Goal: Information Seeking & Learning: Learn about a topic

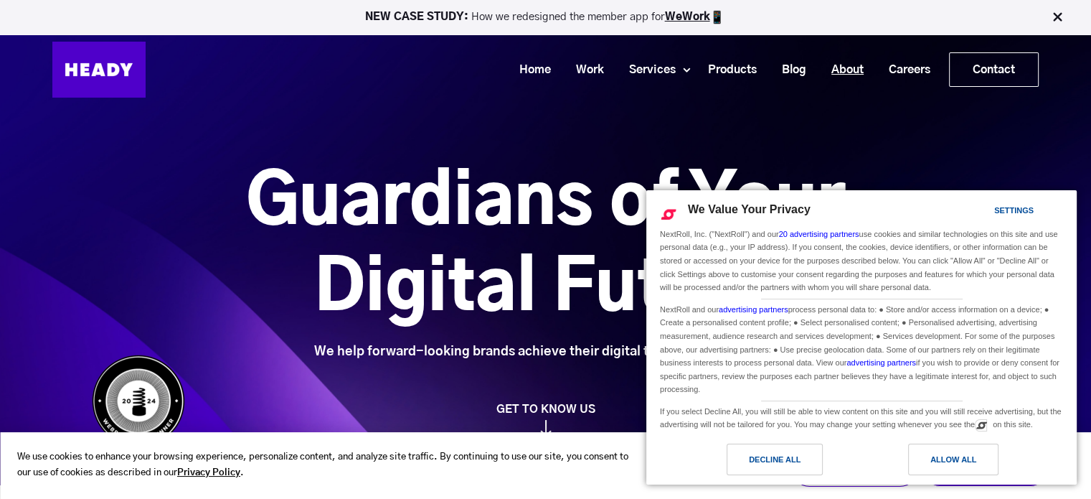
click at [825, 57] on link "About" at bounding box center [842, 70] width 57 height 27
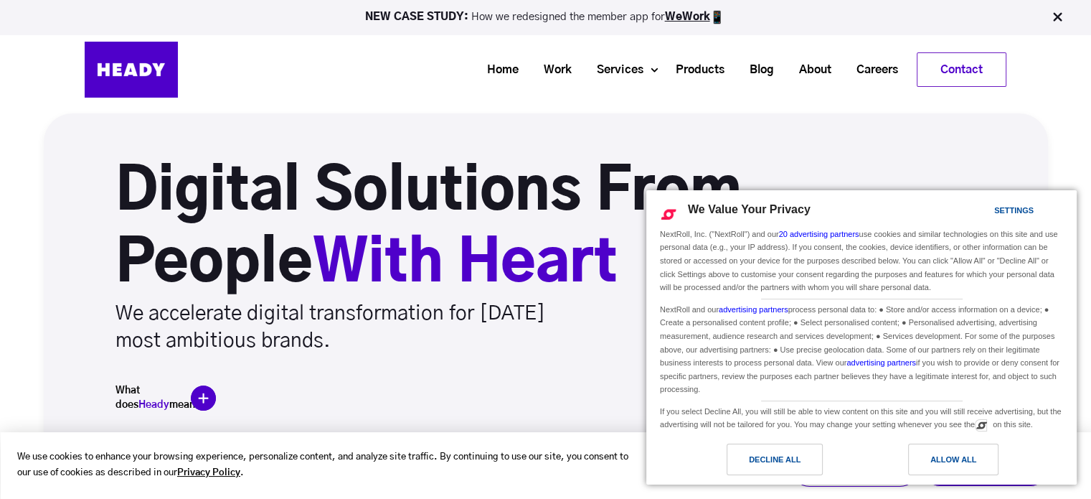
click at [510, 222] on h1 "Digital Solutions From People With Heart" at bounding box center [496, 228] width 761 height 144
click at [980, 459] on div "Allow All" at bounding box center [953, 459] width 90 height 32
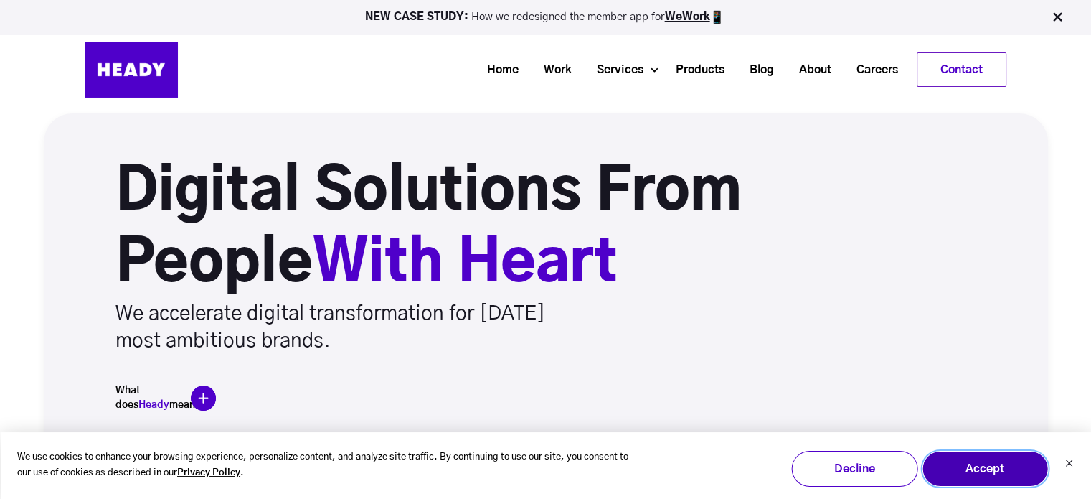
click at [1031, 460] on button "Accept" at bounding box center [985, 469] width 126 height 36
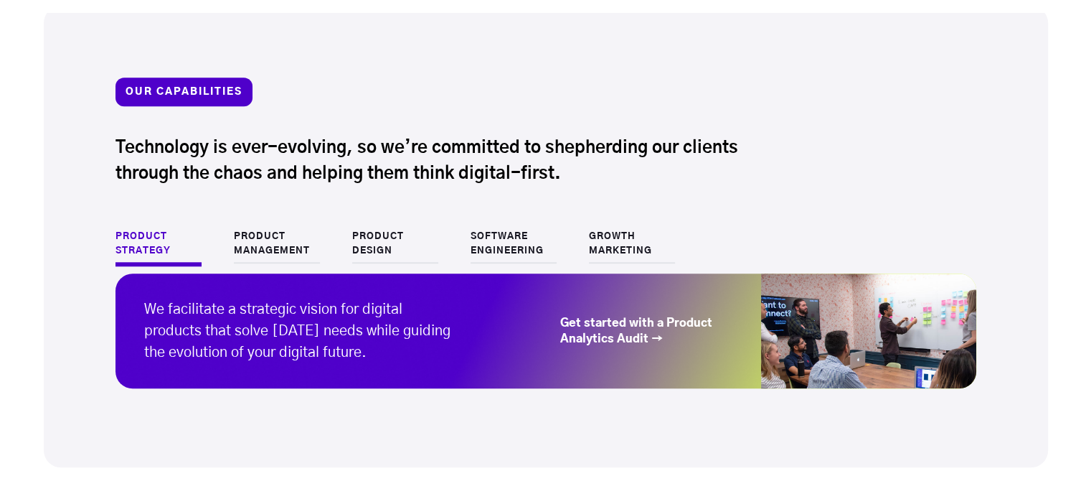
scroll to position [1340, 0]
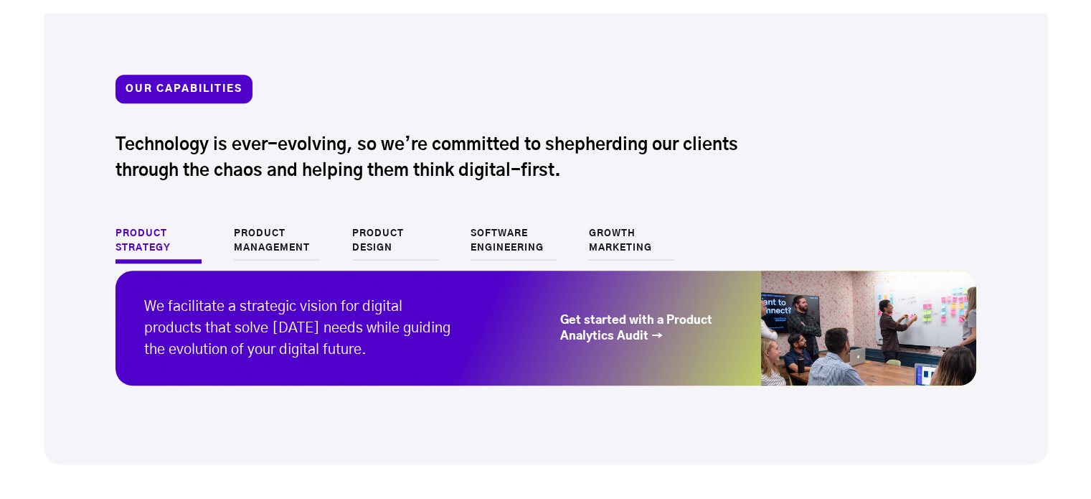
click at [466, 245] on li "Product Design" at bounding box center [411, 245] width 118 height 37
click at [489, 249] on link "Software Engineering" at bounding box center [514, 244] width 86 height 34
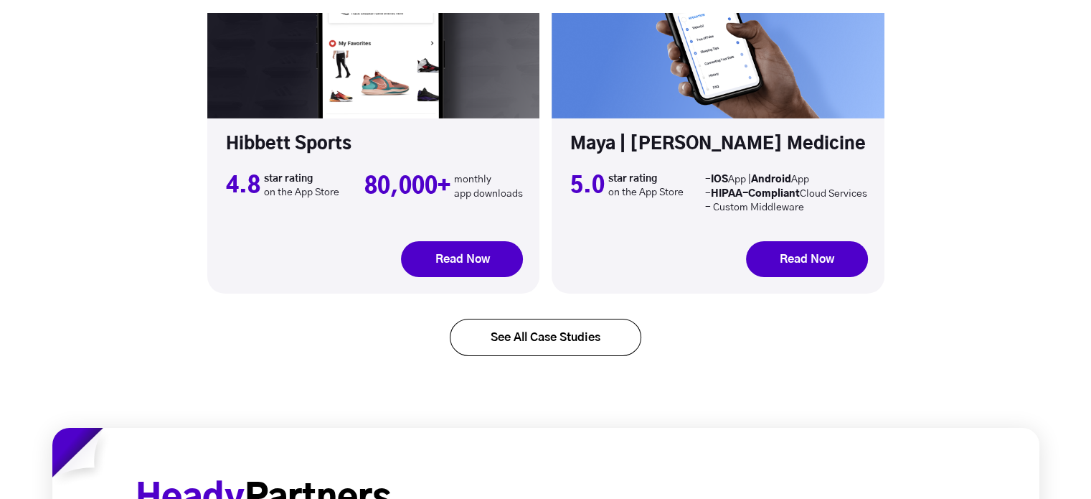
scroll to position [4739, 0]
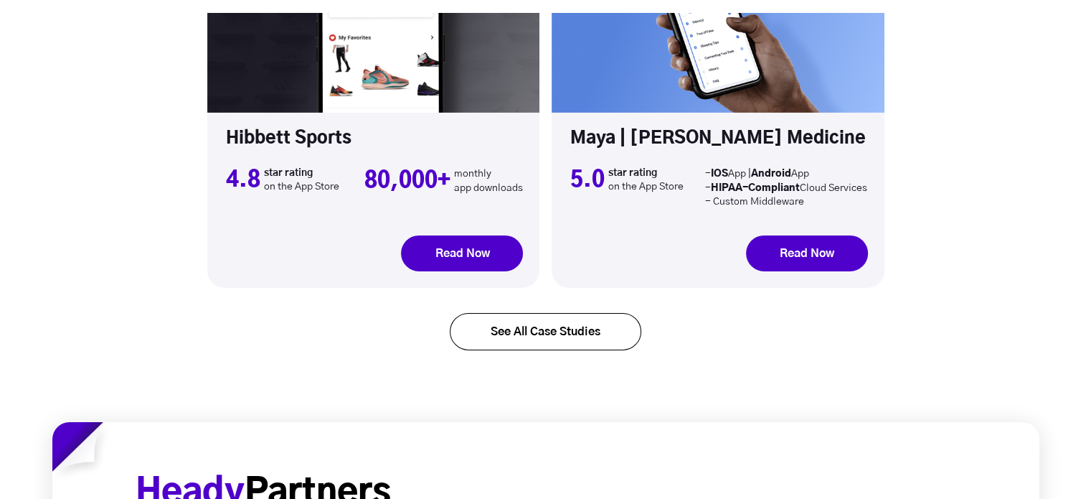
click at [577, 299] on div "See All Case Studies" at bounding box center [546, 360] width 192 height 123
click at [590, 313] on link "See All Case Studies" at bounding box center [546, 331] width 192 height 37
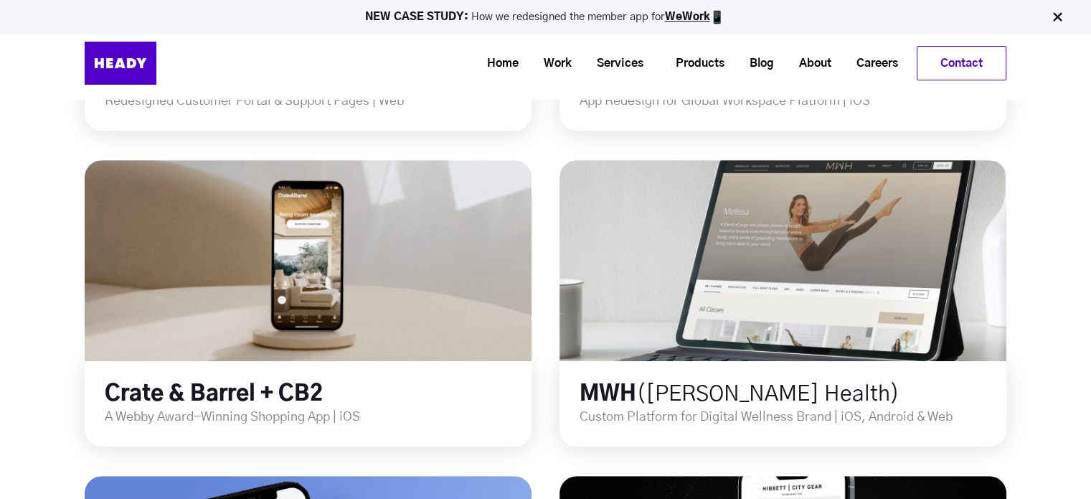
scroll to position [654, 0]
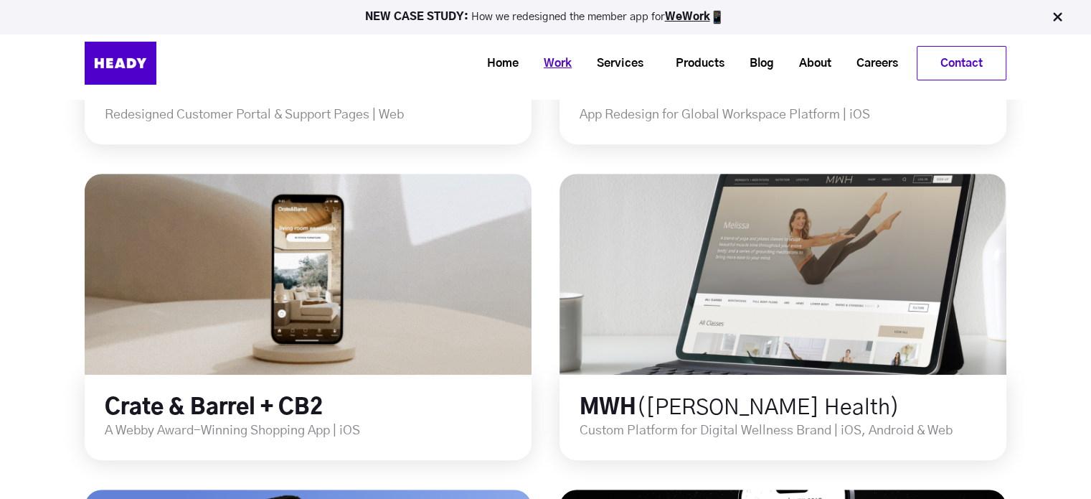
click at [557, 66] on link "Work" at bounding box center [552, 63] width 53 height 27
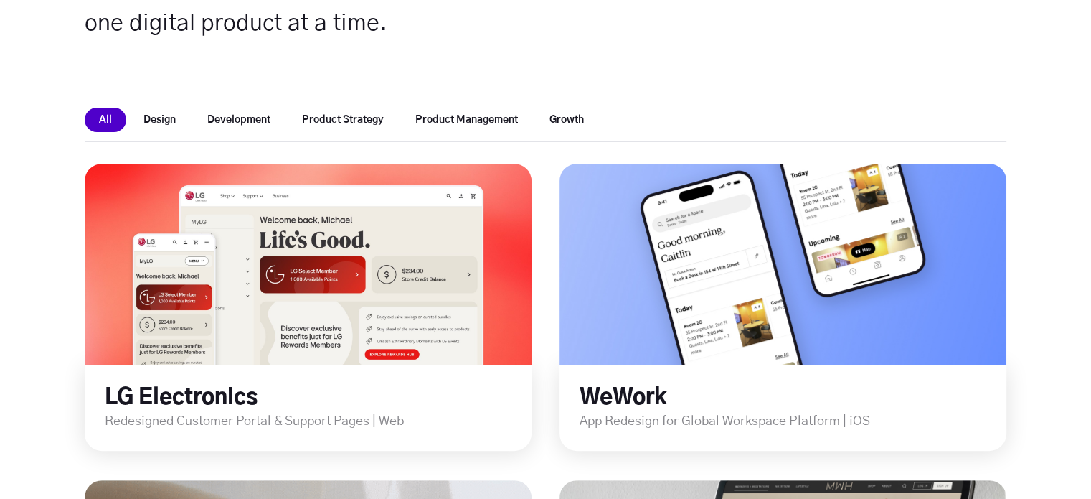
scroll to position [349, 0]
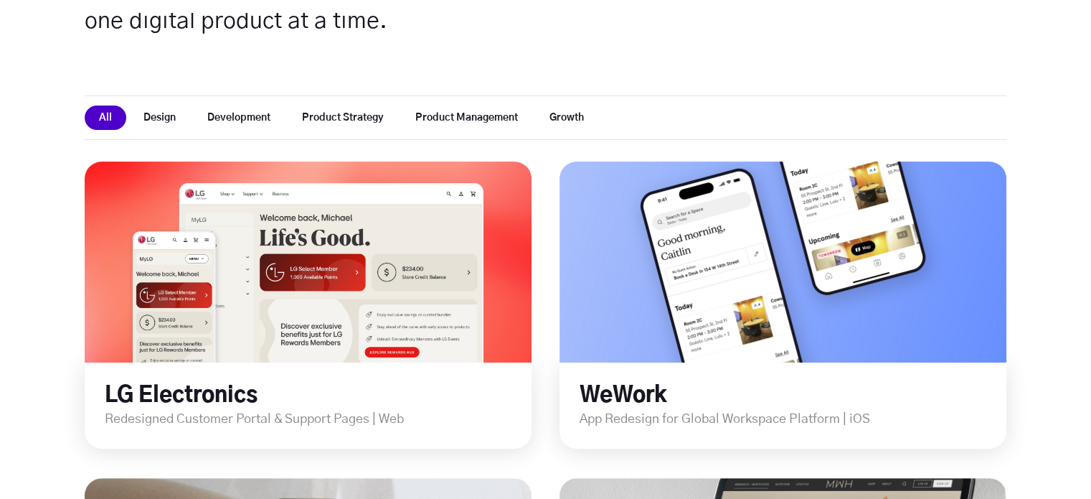
click at [249, 122] on button "Development" at bounding box center [239, 117] width 92 height 24
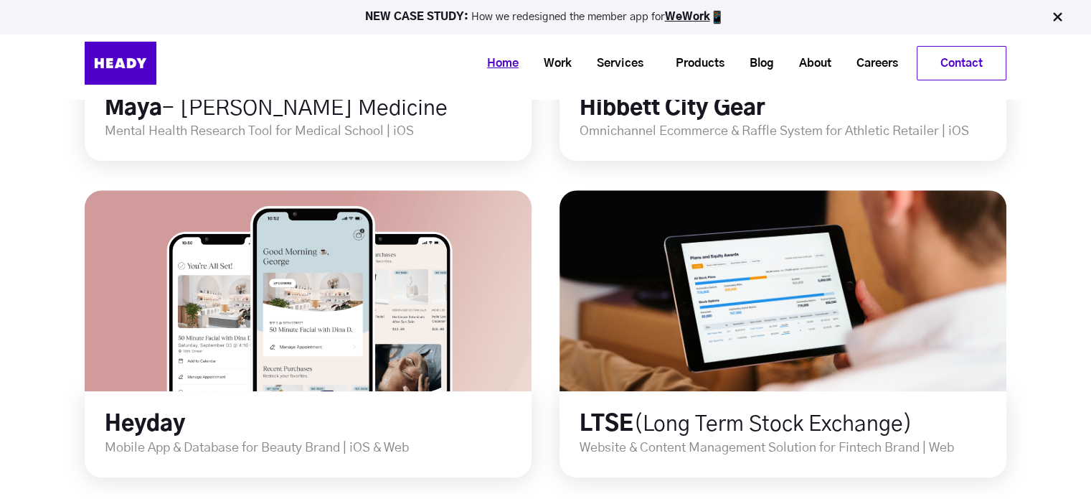
scroll to position [933, 0]
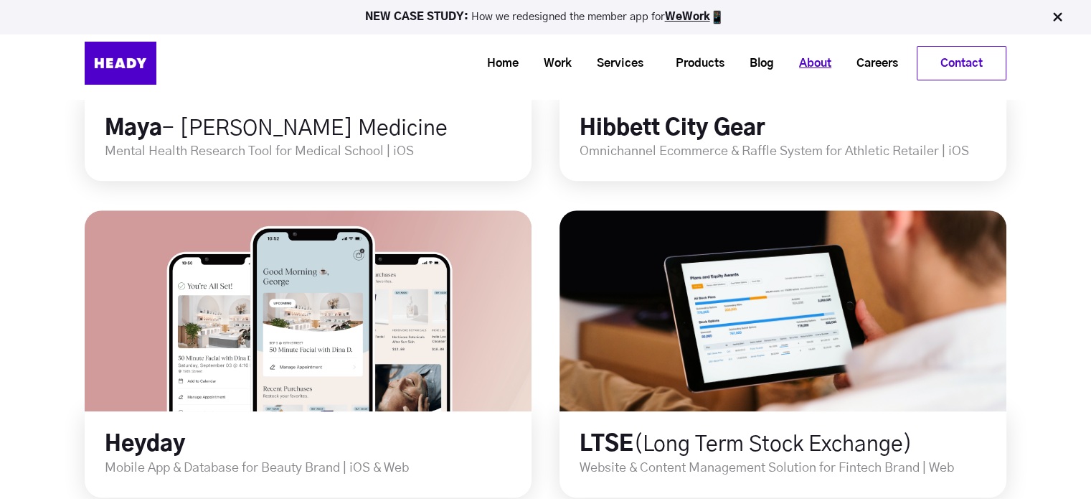
click at [825, 62] on link "About" at bounding box center [809, 63] width 57 height 27
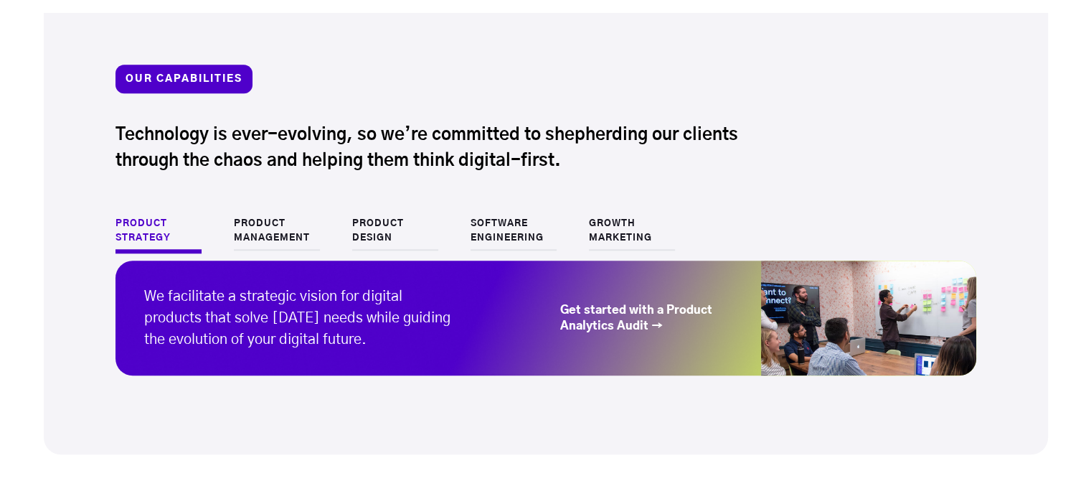
scroll to position [1352, 0]
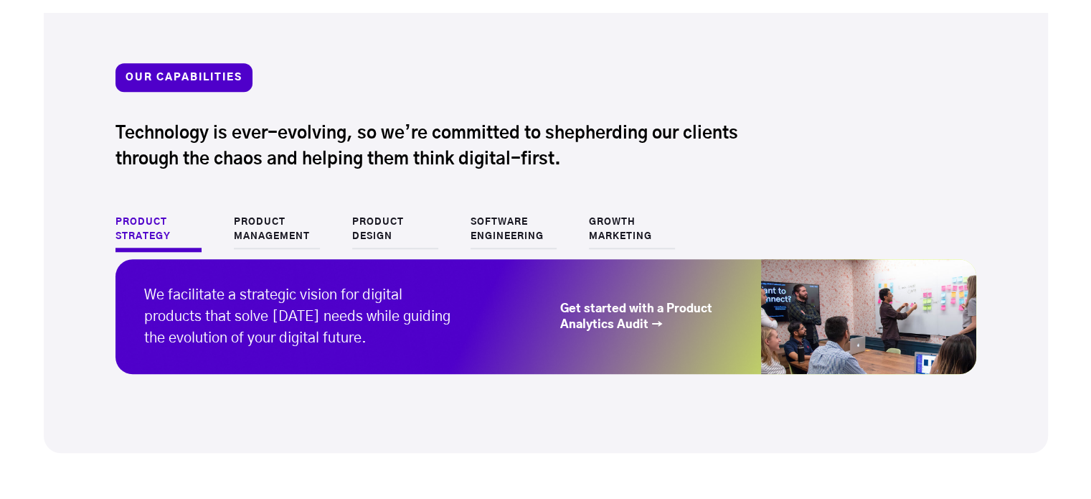
click at [551, 233] on link "Software Engineering" at bounding box center [514, 232] width 86 height 34
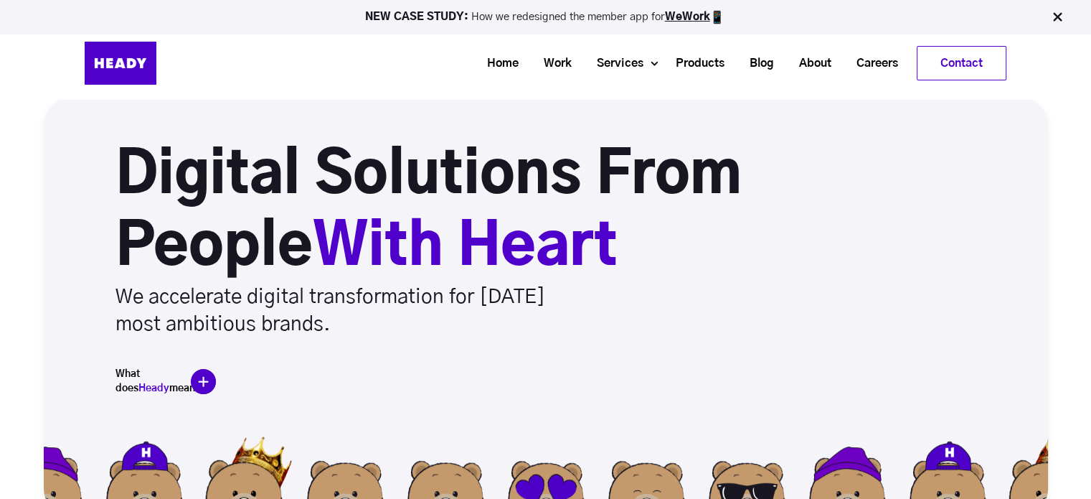
scroll to position [17, 0]
click at [133, 65] on img at bounding box center [121, 63] width 72 height 43
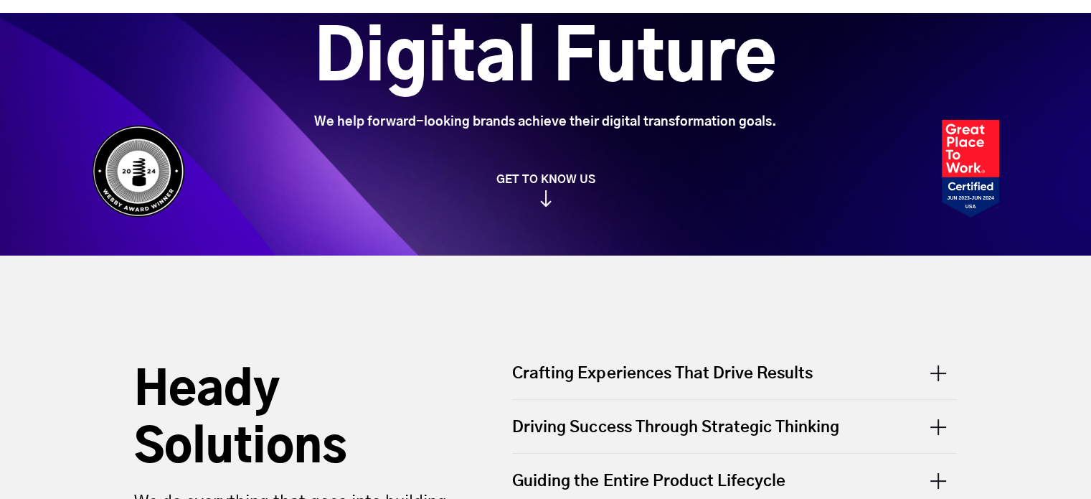
scroll to position [230, 0]
click at [537, 206] on link "GET TO KNOW US" at bounding box center [546, 189] width 922 height 34
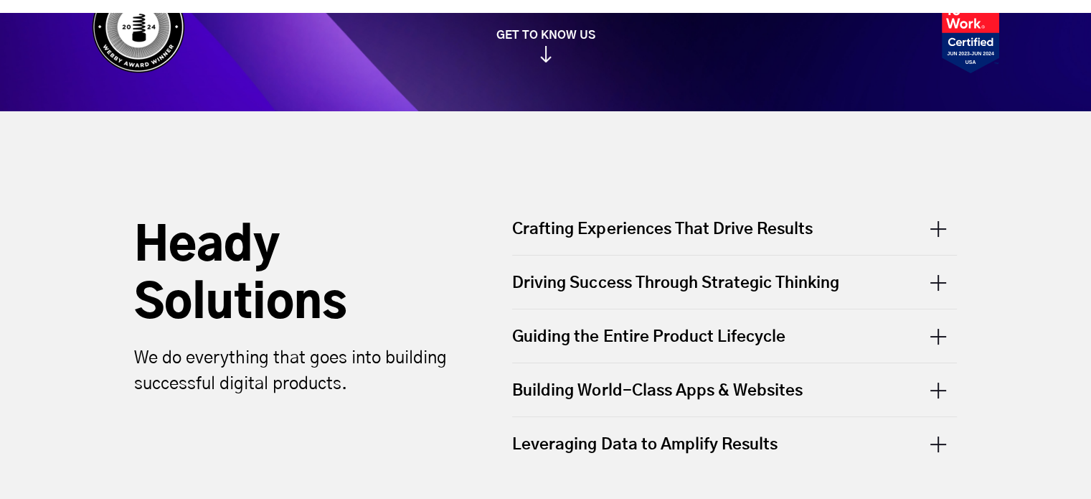
scroll to position [375, 0]
click at [944, 233] on div "Crafting Experiences That Drive Results" at bounding box center [734, 235] width 445 height 37
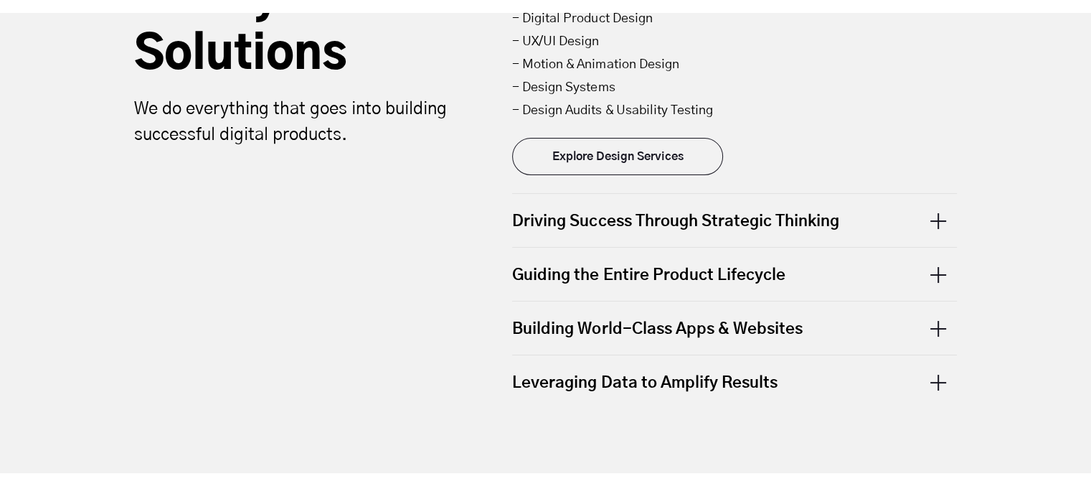
scroll to position [652, 0]
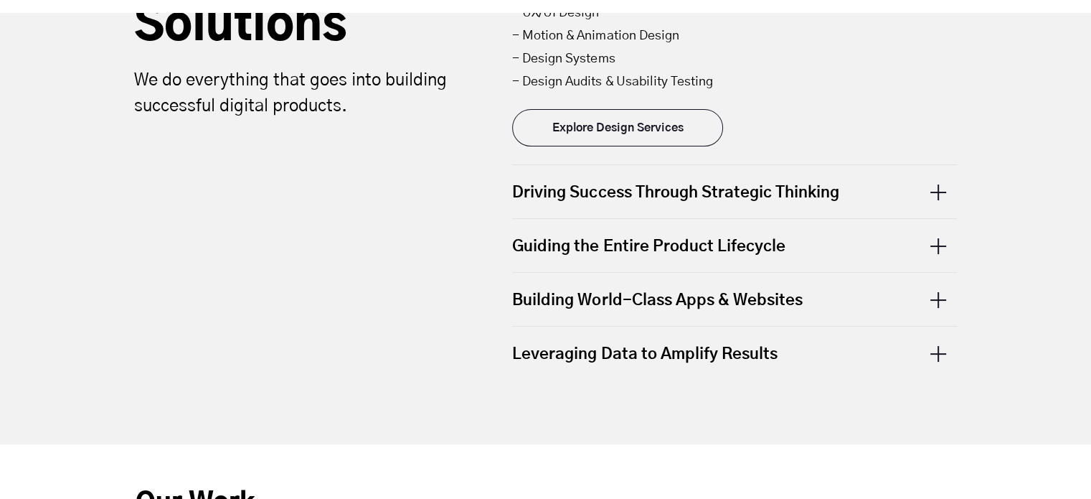
click at [936, 291] on div "Building World-Class Apps & Websites" at bounding box center [734, 299] width 445 height 53
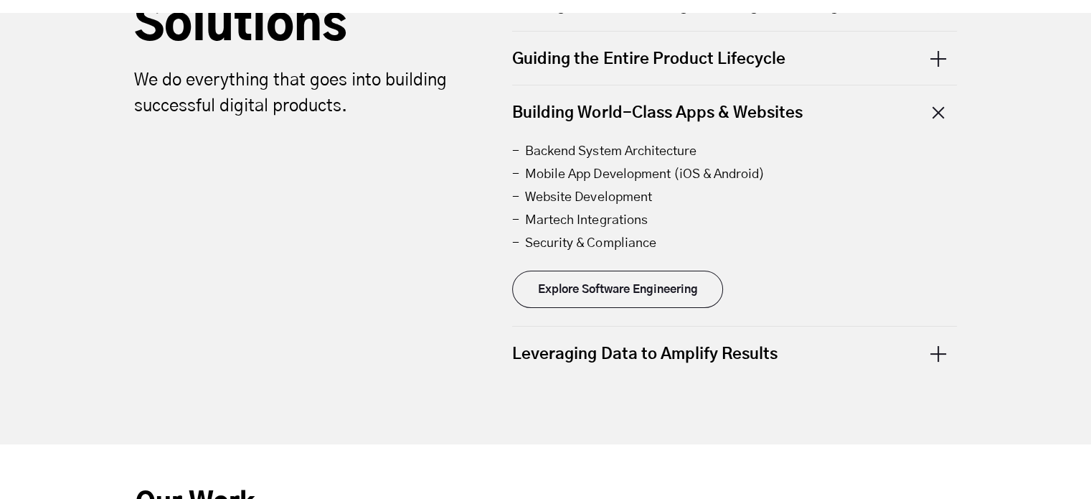
click at [936, 48] on div "Guiding the Entire Product Lifecycle" at bounding box center [734, 58] width 445 height 53
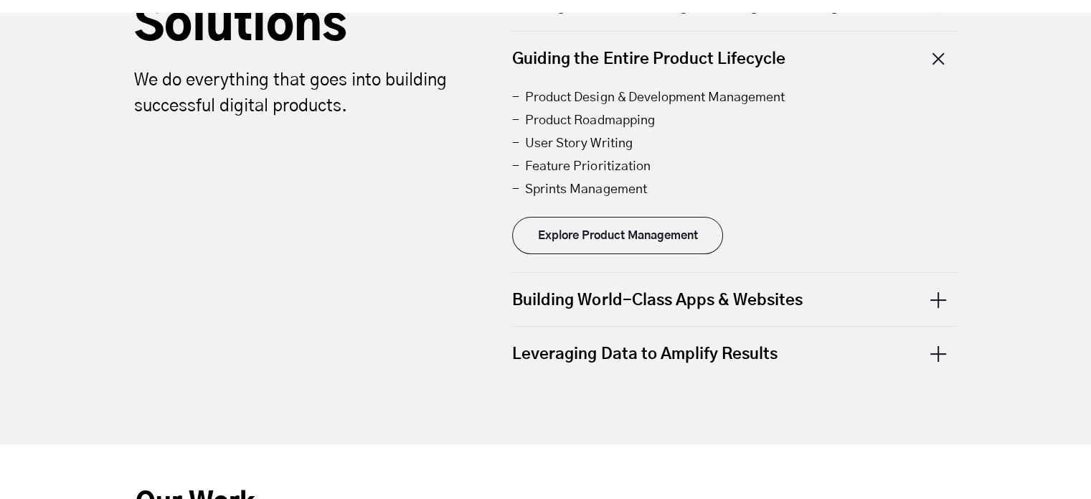
scroll to position [742, 0]
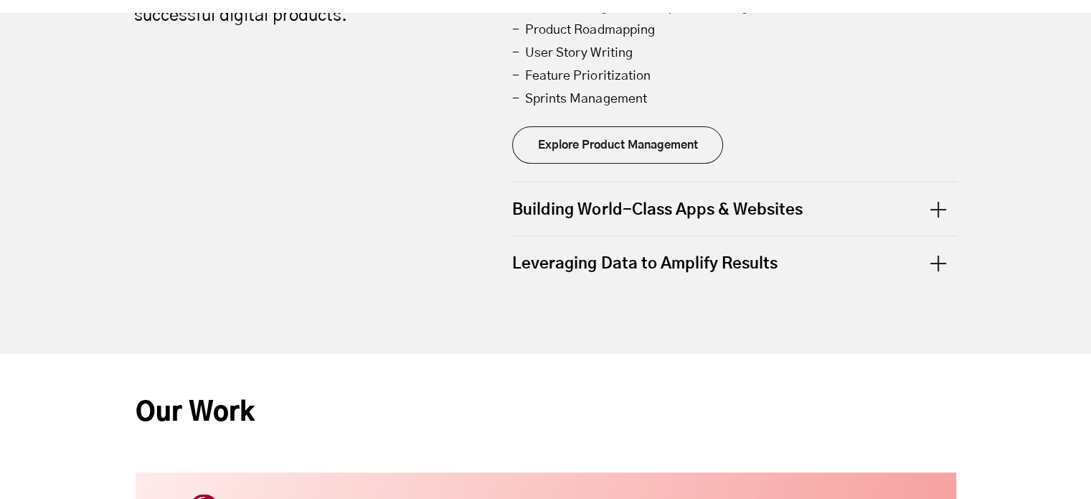
click at [936, 203] on div "Building World-Class Apps & Websites" at bounding box center [734, 208] width 445 height 53
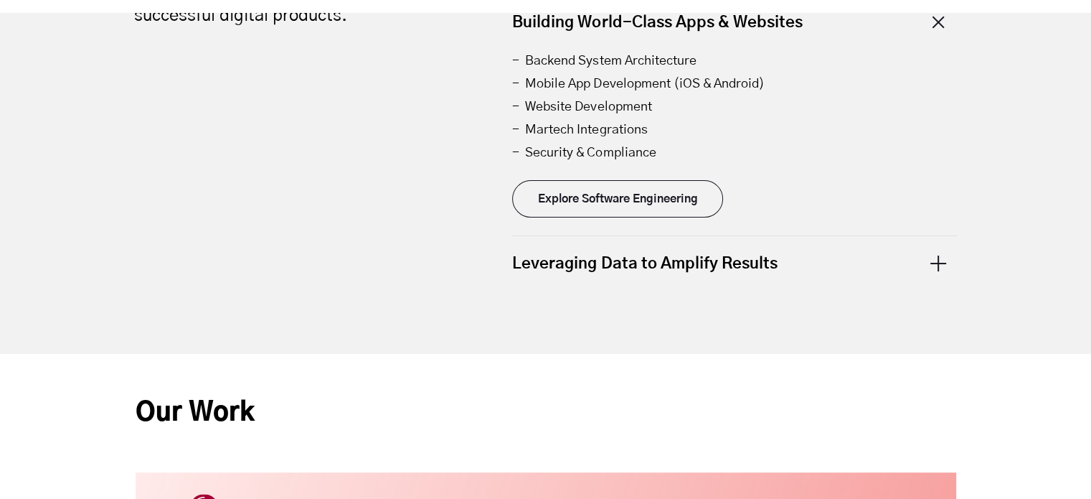
click at [728, 207] on div "Explore Software Engineering" at bounding box center [734, 190] width 445 height 53
click at [685, 202] on link "Explore Software Engineering" at bounding box center [617, 198] width 211 height 37
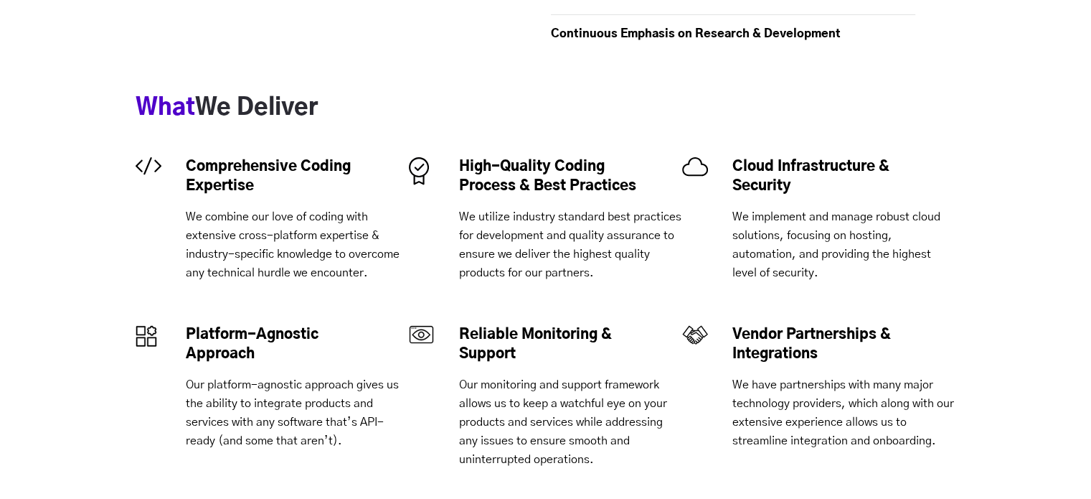
scroll to position [1052, 0]
